Goal: Navigation & Orientation: Find specific page/section

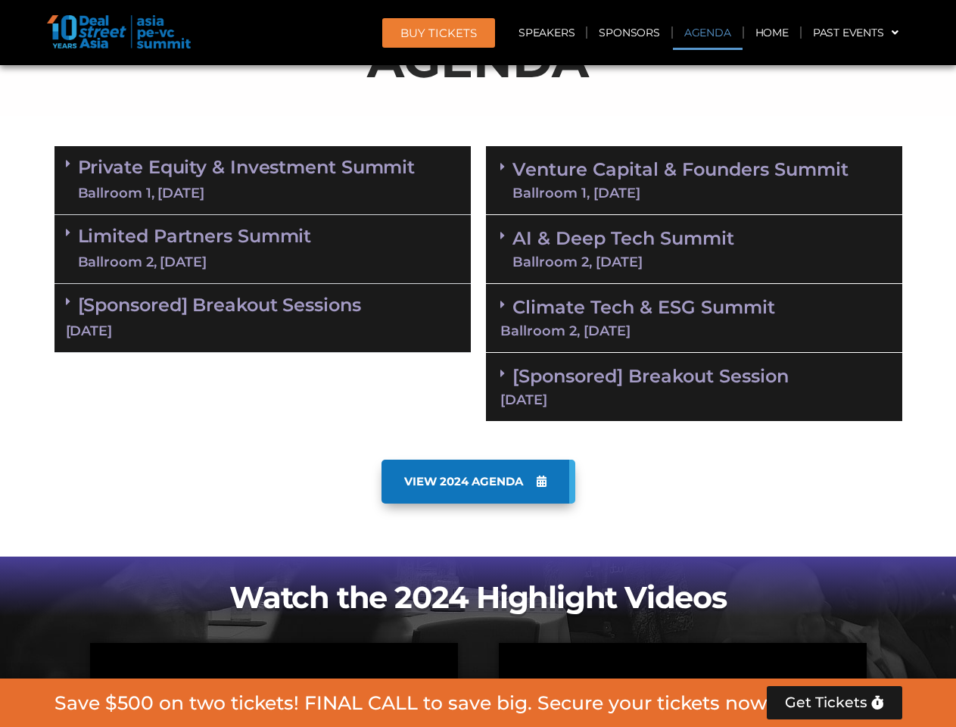
scroll to position [857, 0]
